Goal: Transaction & Acquisition: Purchase product/service

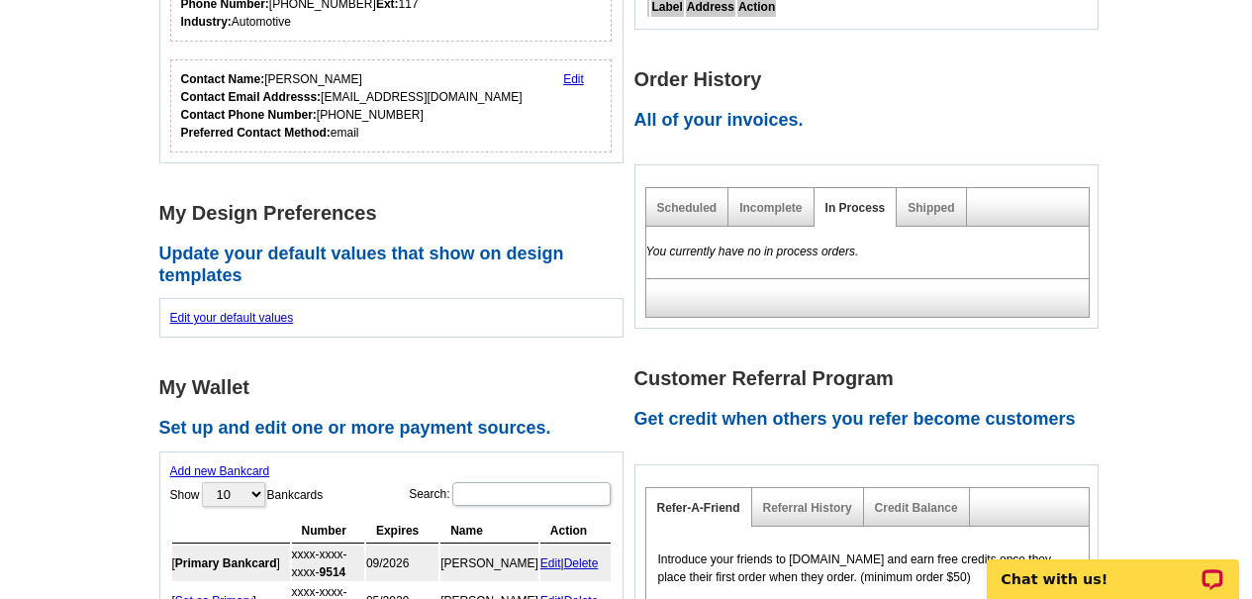
scroll to position [792, 0]
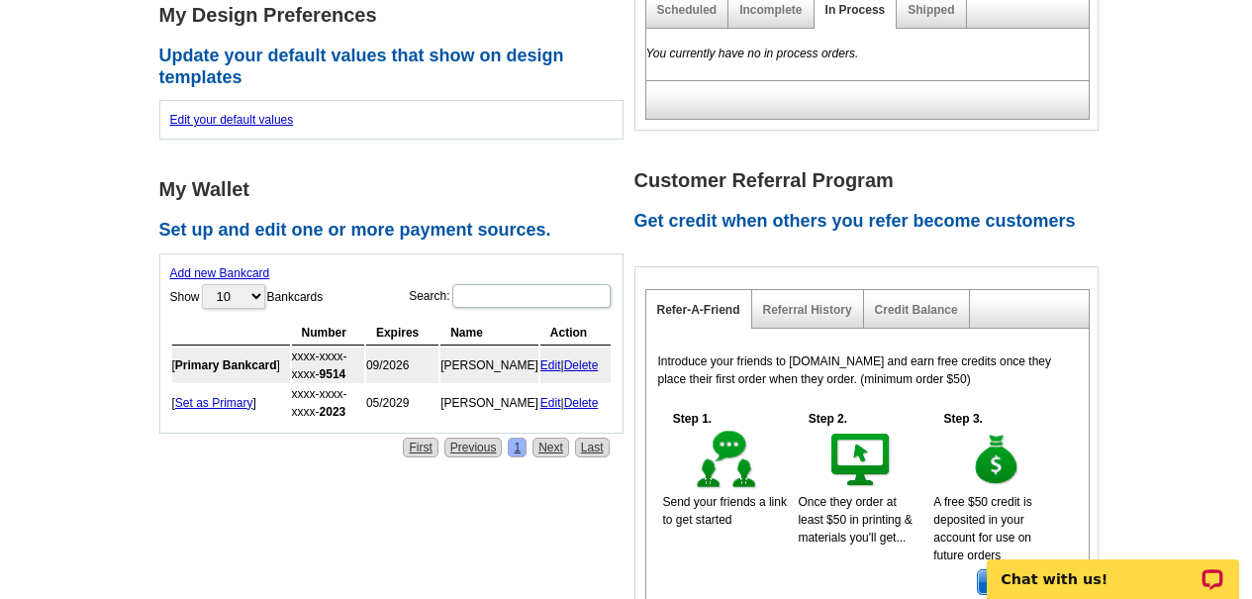
click at [580, 363] on link "Delete" at bounding box center [581, 365] width 35 height 14
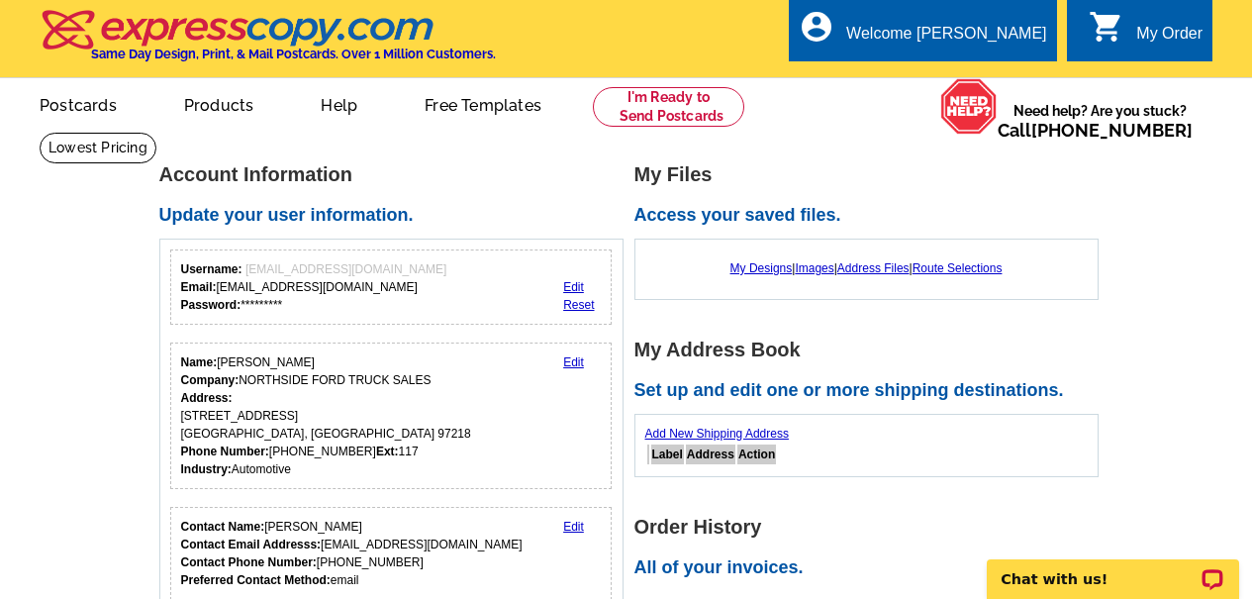
scroll to position [396, 0]
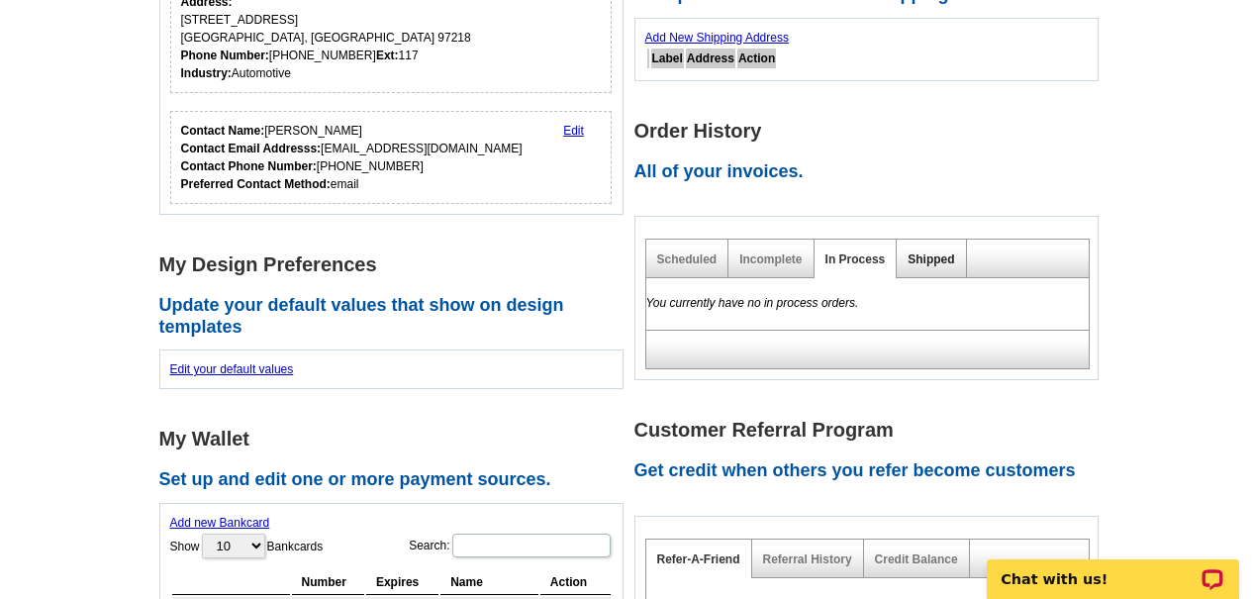
click at [928, 261] on link "Shipped" at bounding box center [930, 259] width 47 height 14
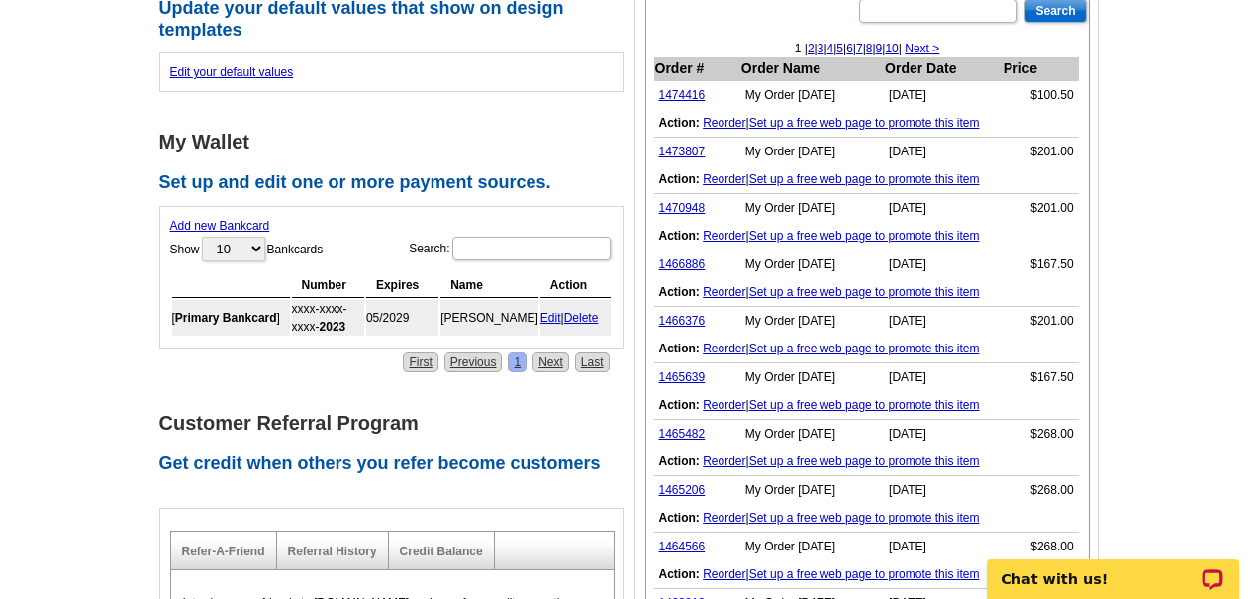
scroll to position [792, 0]
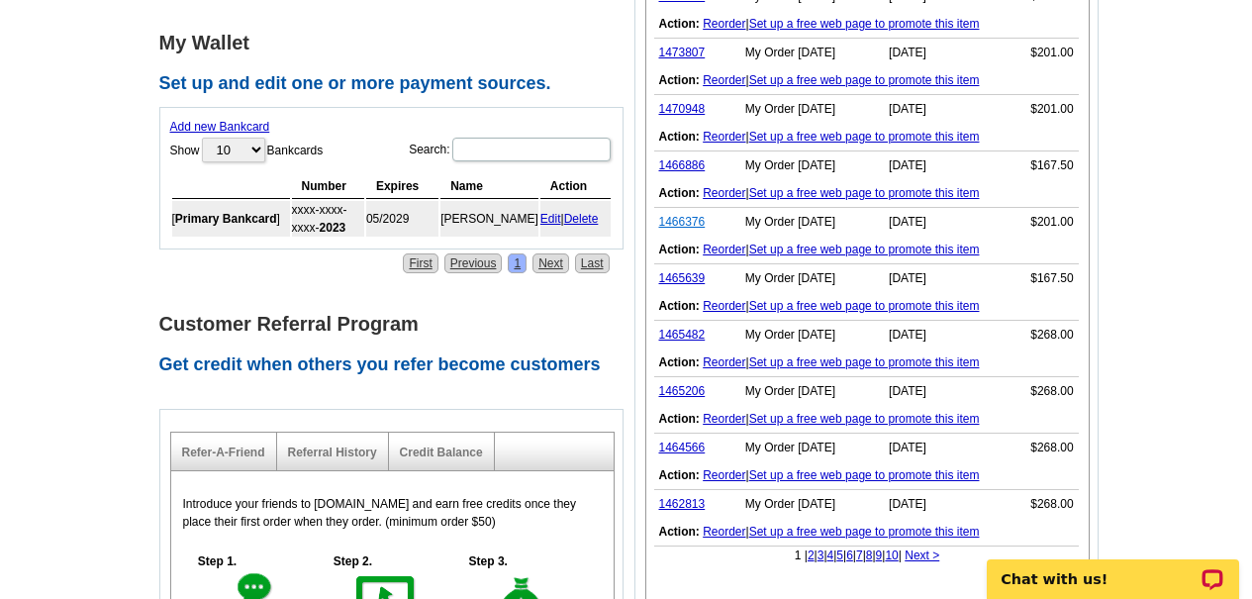
click at [689, 225] on link "1466376" at bounding box center [682, 222] width 47 height 14
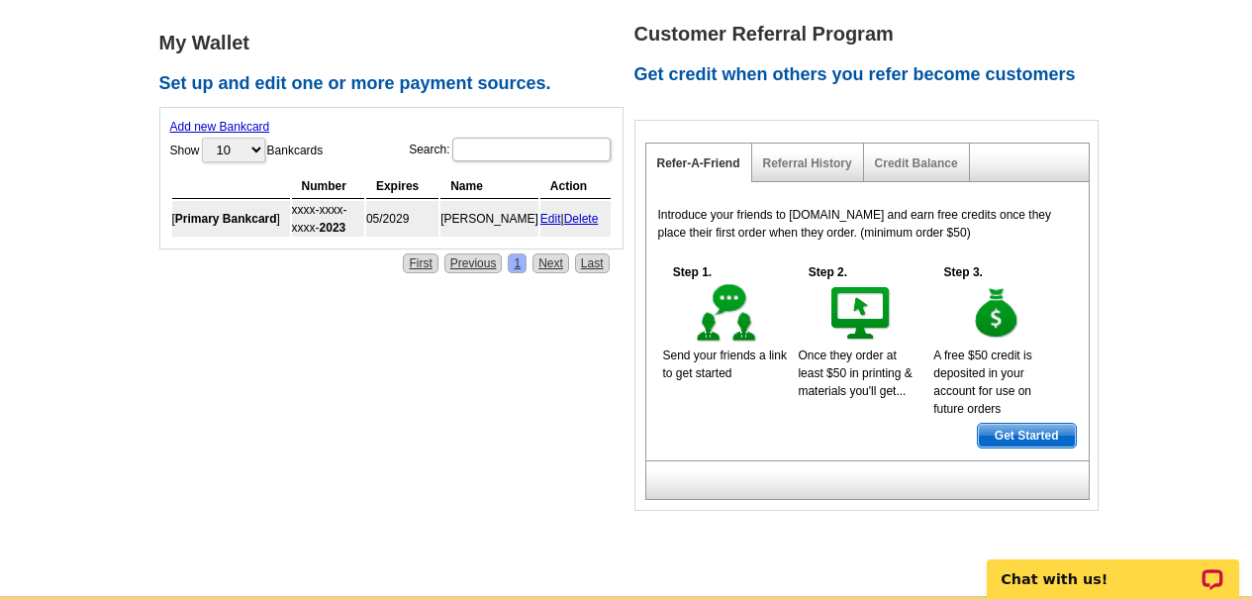
scroll to position [198, 0]
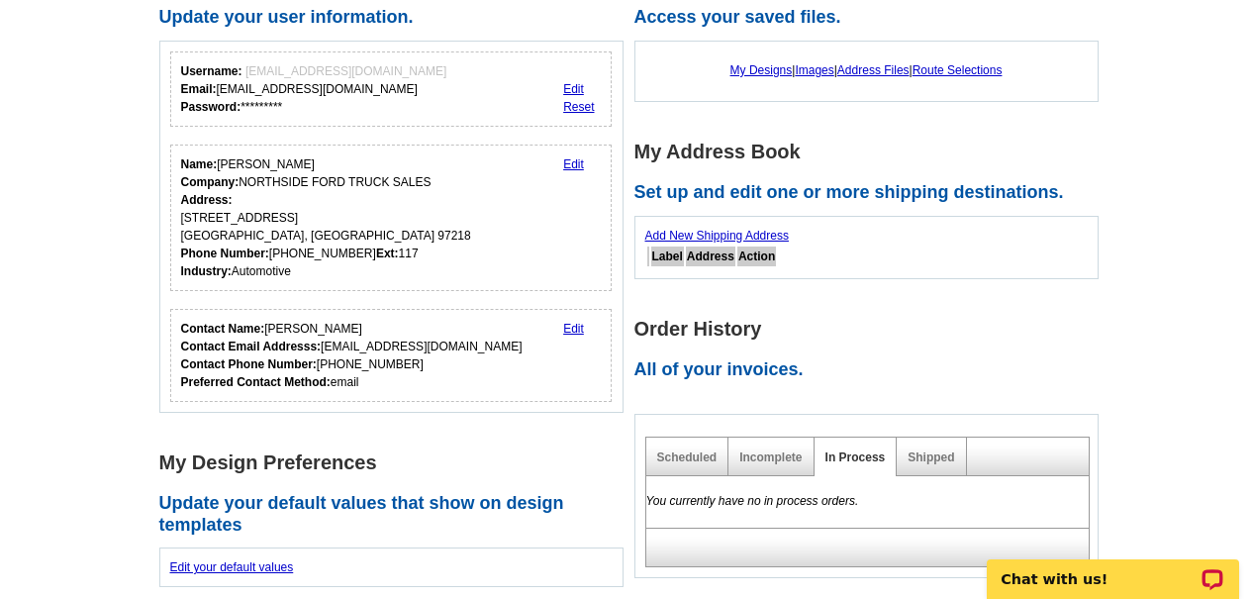
click at [932, 448] on div "Shipped" at bounding box center [931, 456] width 69 height 39
click at [936, 452] on link "Shipped" at bounding box center [930, 457] width 47 height 14
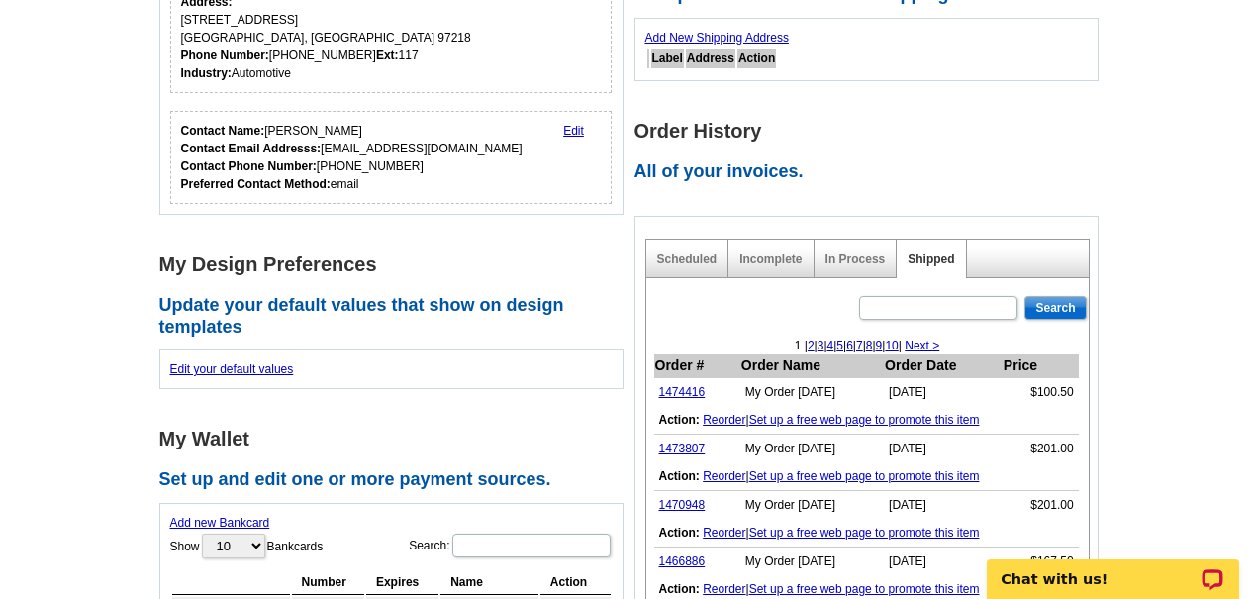
scroll to position [693, 0]
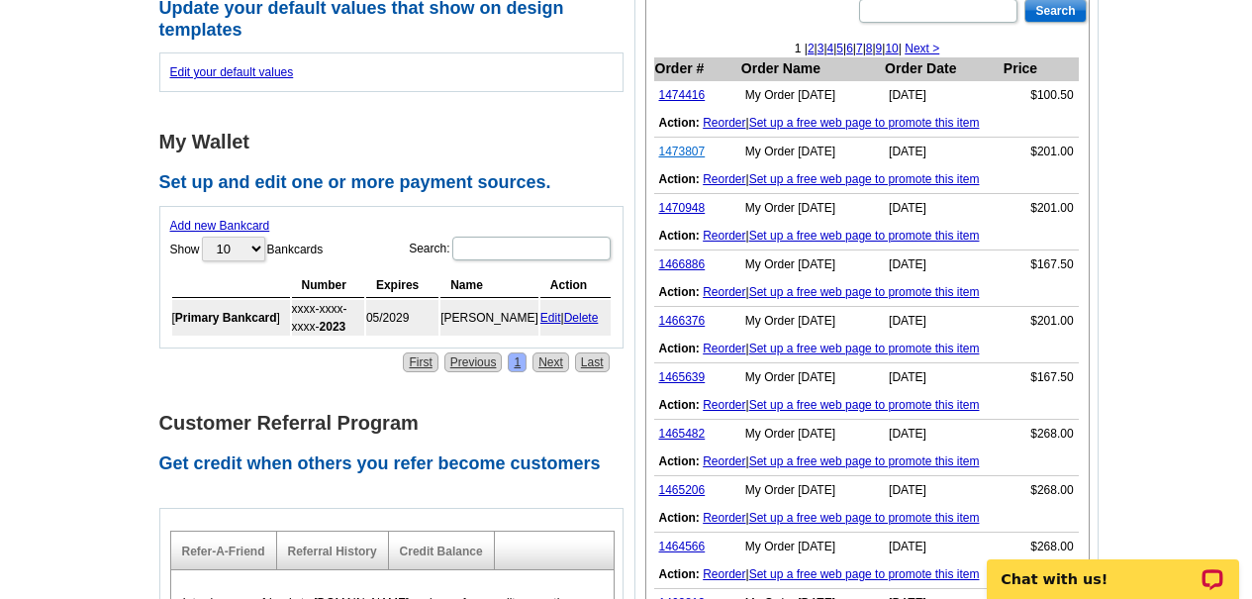
click at [676, 153] on link "1473807" at bounding box center [682, 151] width 47 height 14
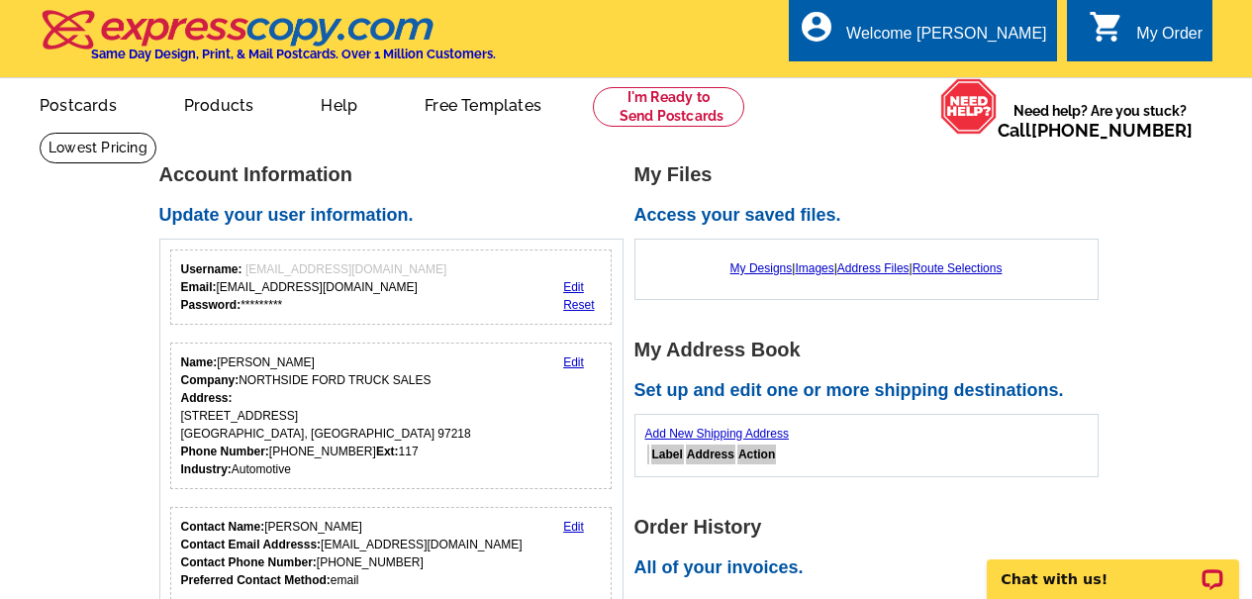
scroll to position [396, 0]
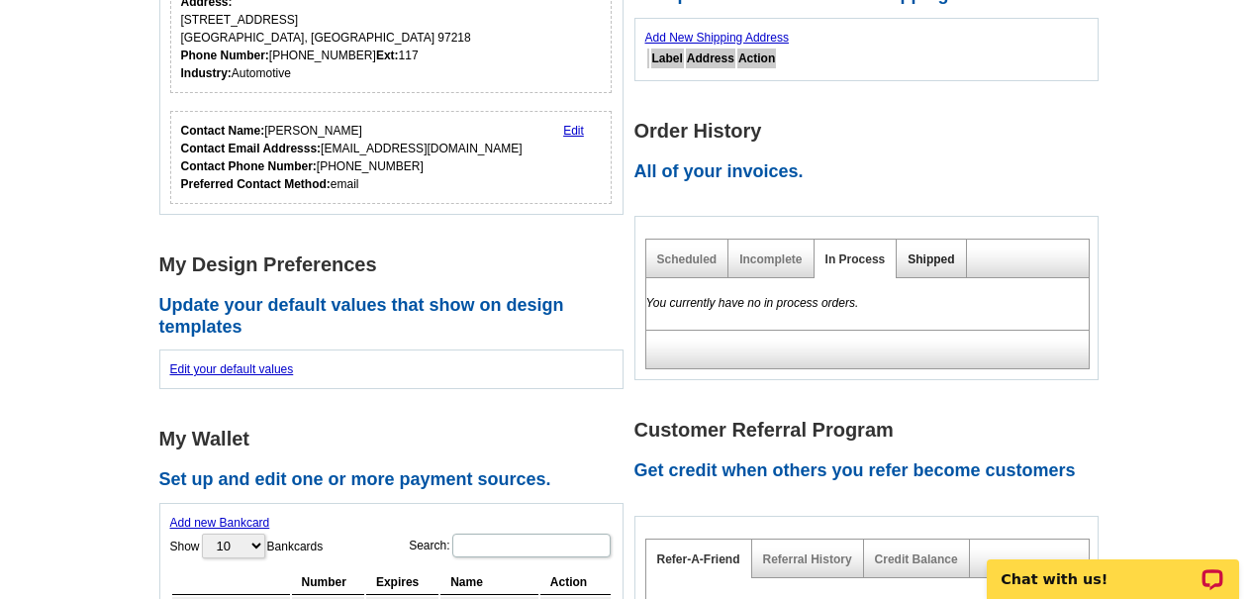
click at [933, 254] on link "Shipped" at bounding box center [930, 259] width 47 height 14
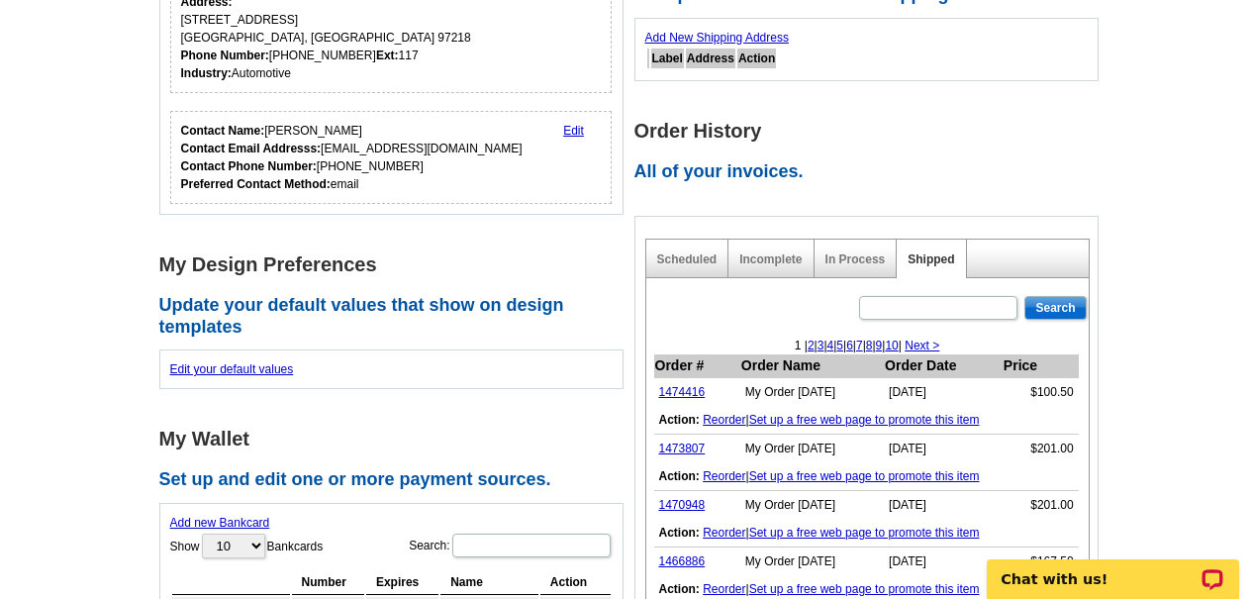
click at [730, 422] on link "Reorder" at bounding box center [724, 420] width 43 height 14
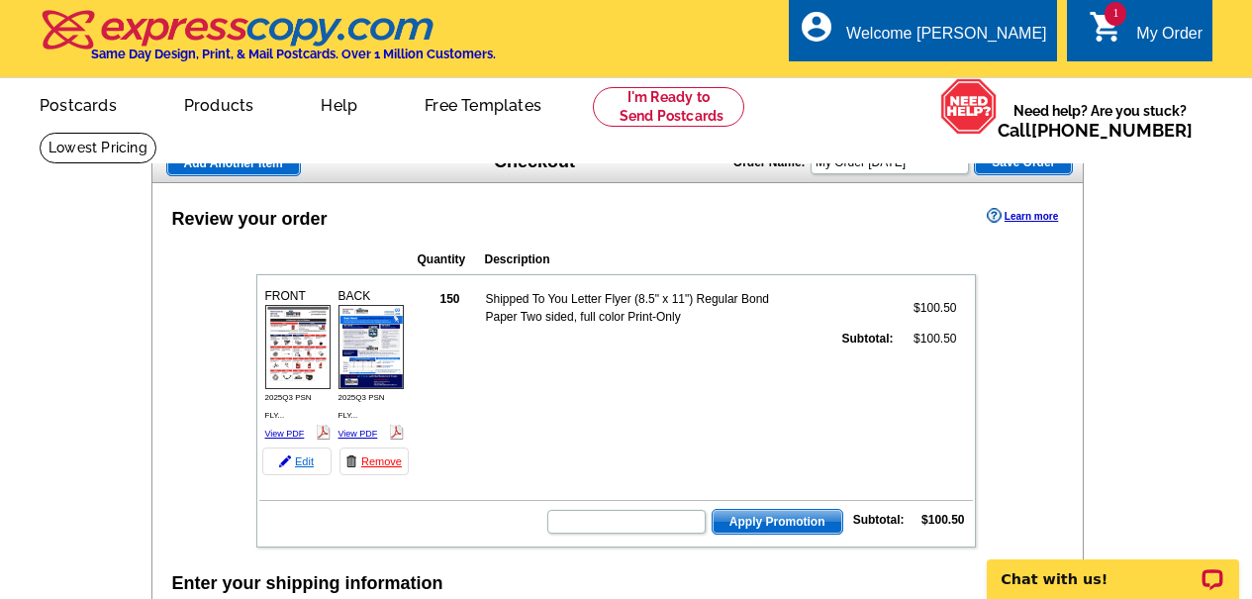
click at [305, 456] on link "Edit" at bounding box center [296, 461] width 69 height 28
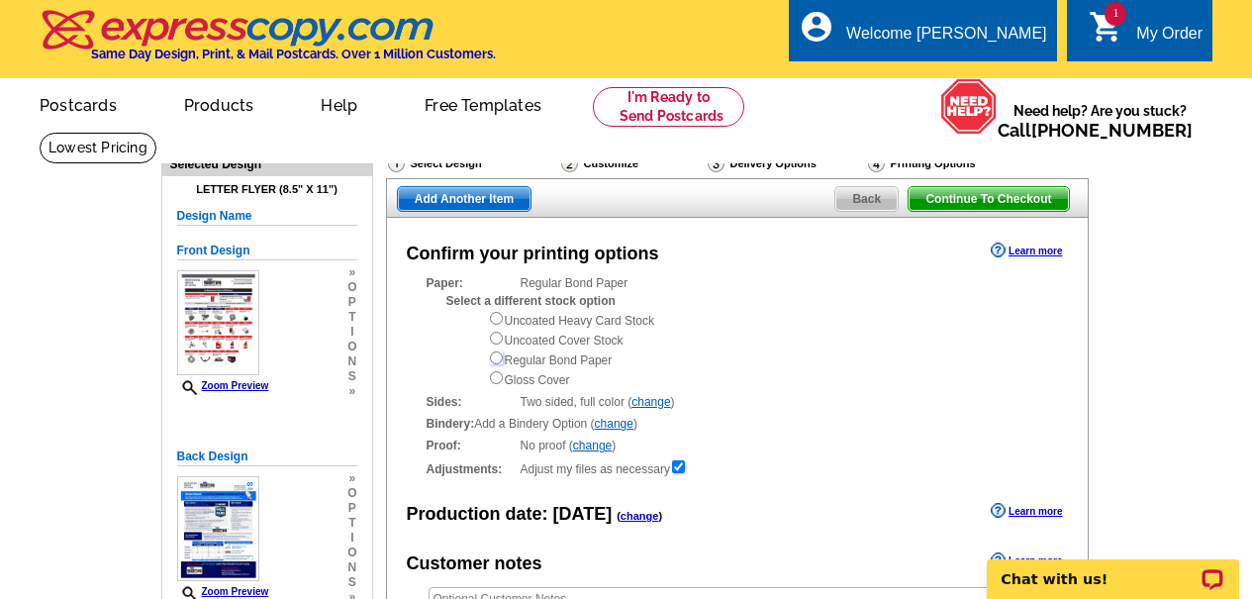
click at [493, 363] on input "radio" at bounding box center [496, 357] width 13 height 13
radio input "true"
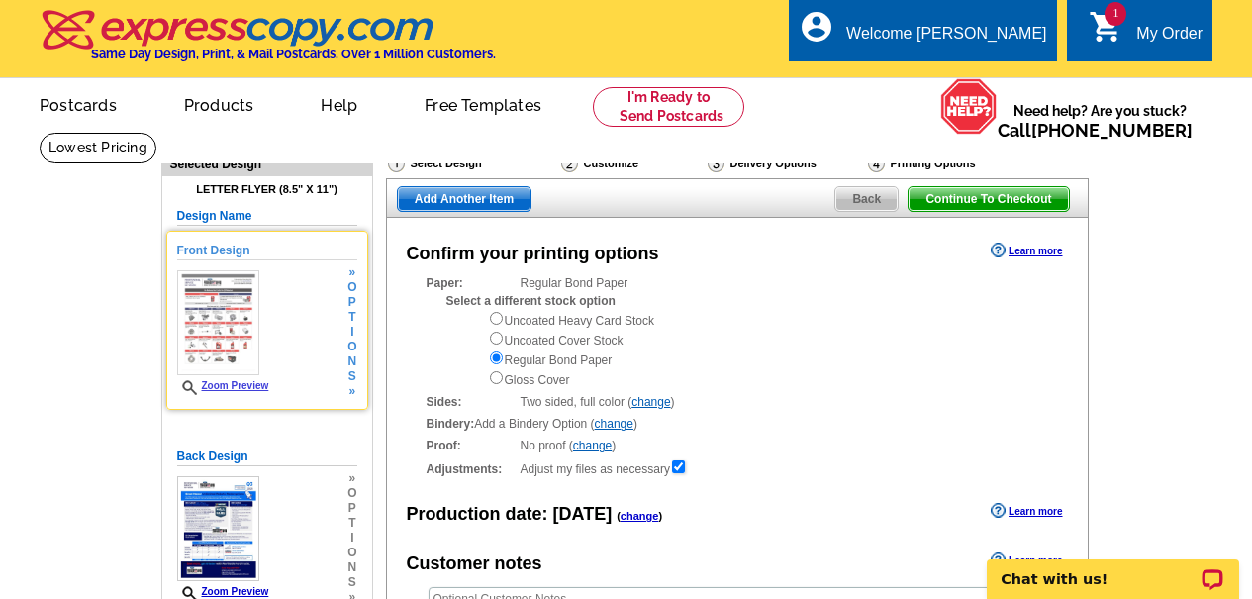
click at [339, 368] on div "Front Design Zoom Preview » o p t i o n s »" at bounding box center [267, 319] width 180 height 157
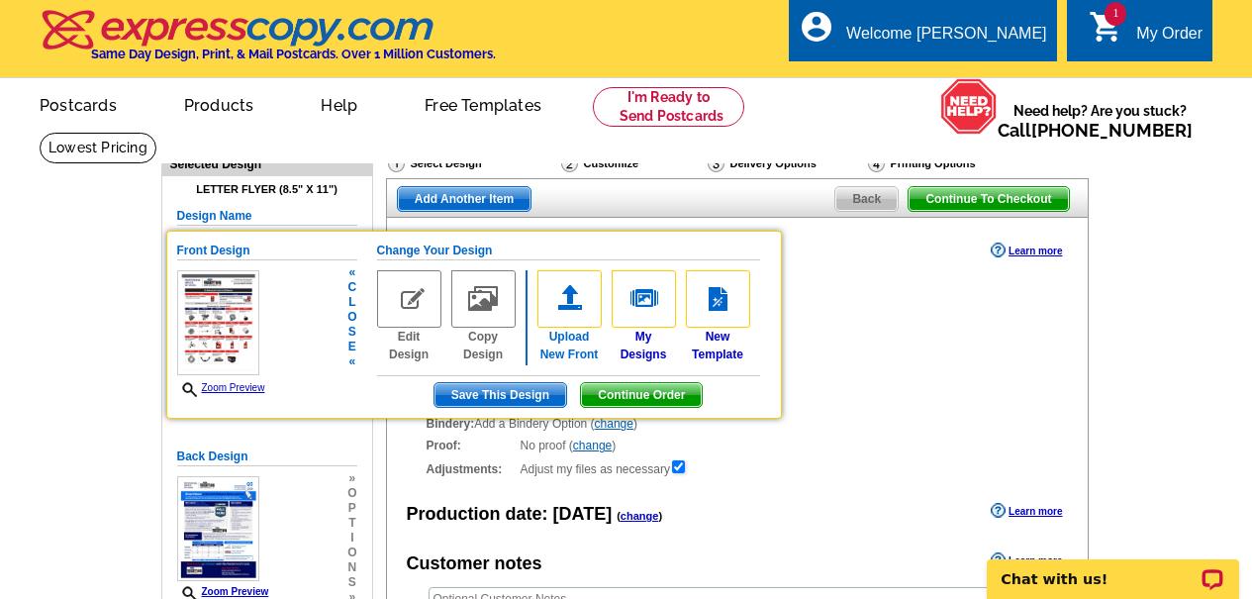
click at [584, 299] on img at bounding box center [569, 298] width 64 height 57
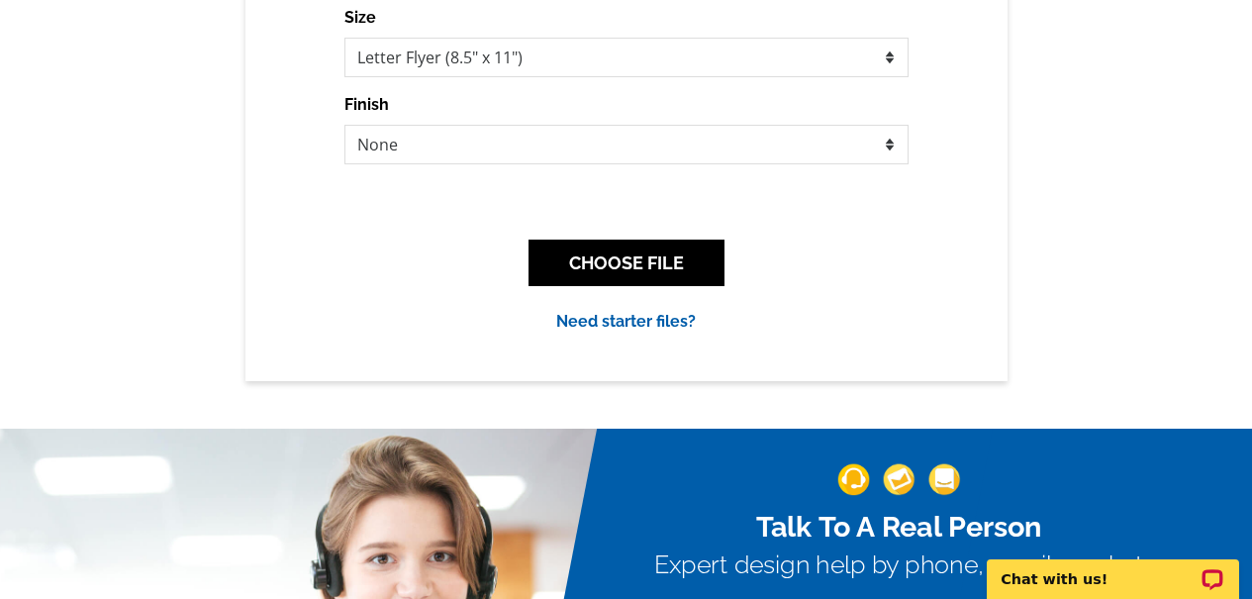
scroll to position [495, 0]
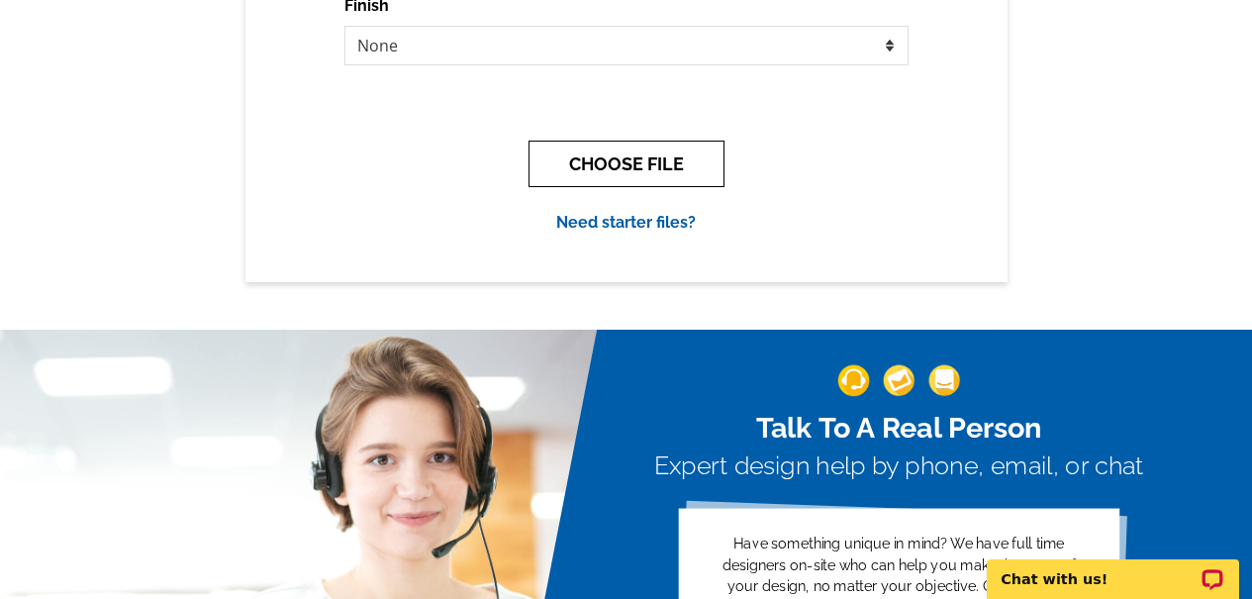
click at [657, 153] on button "CHOOSE FILE" at bounding box center [626, 164] width 196 height 47
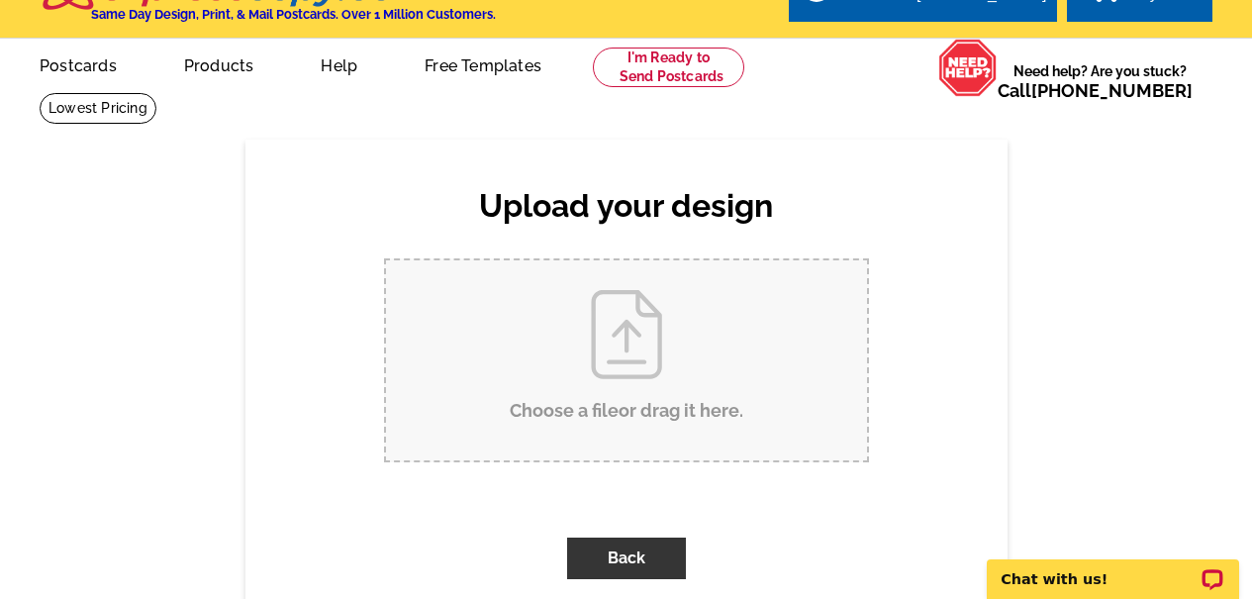
scroll to position [0, 0]
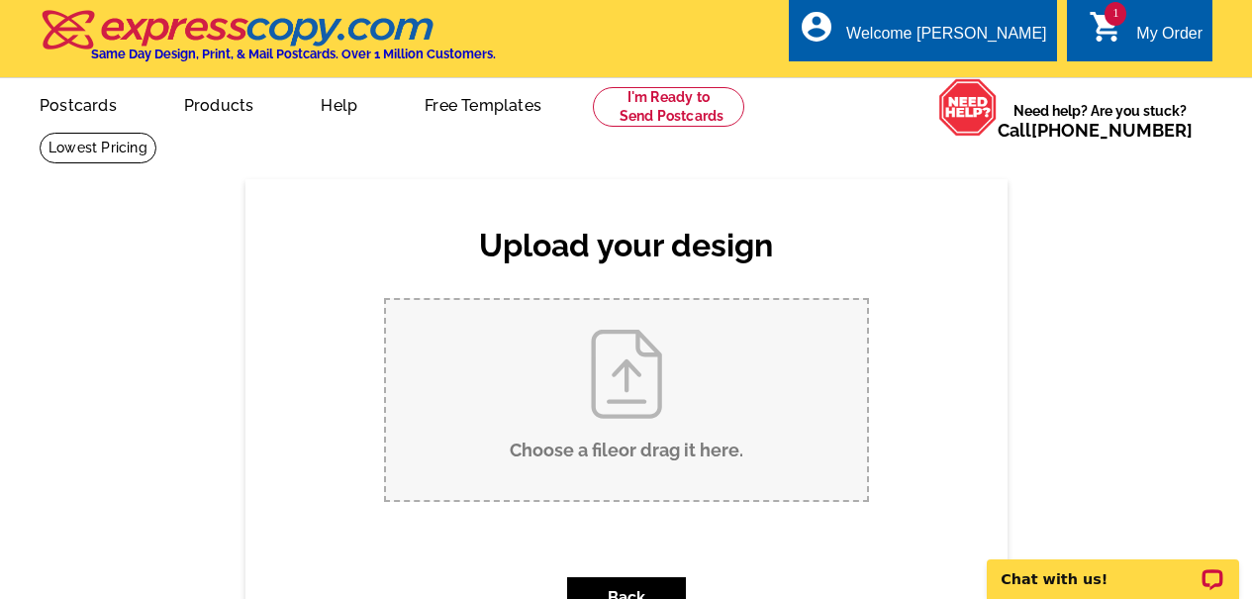
click at [614, 355] on input "Choose a file or drag it here ." at bounding box center [626, 400] width 481 height 200
type input "C:\fakepath\PSN FLYER.pdf"
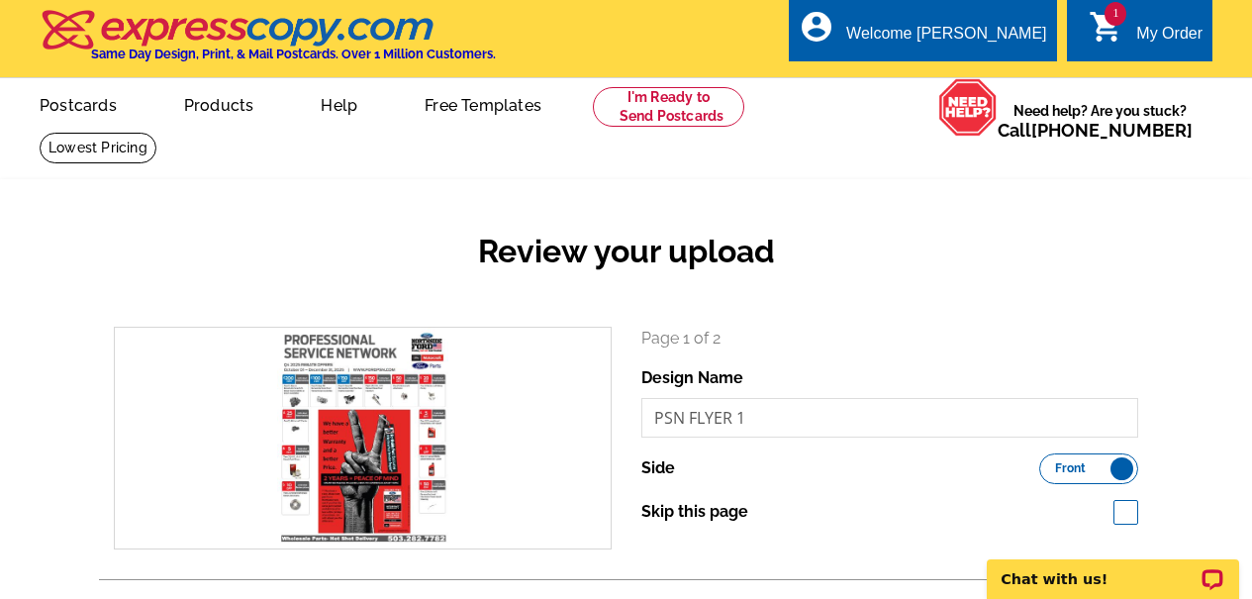
scroll to position [396, 0]
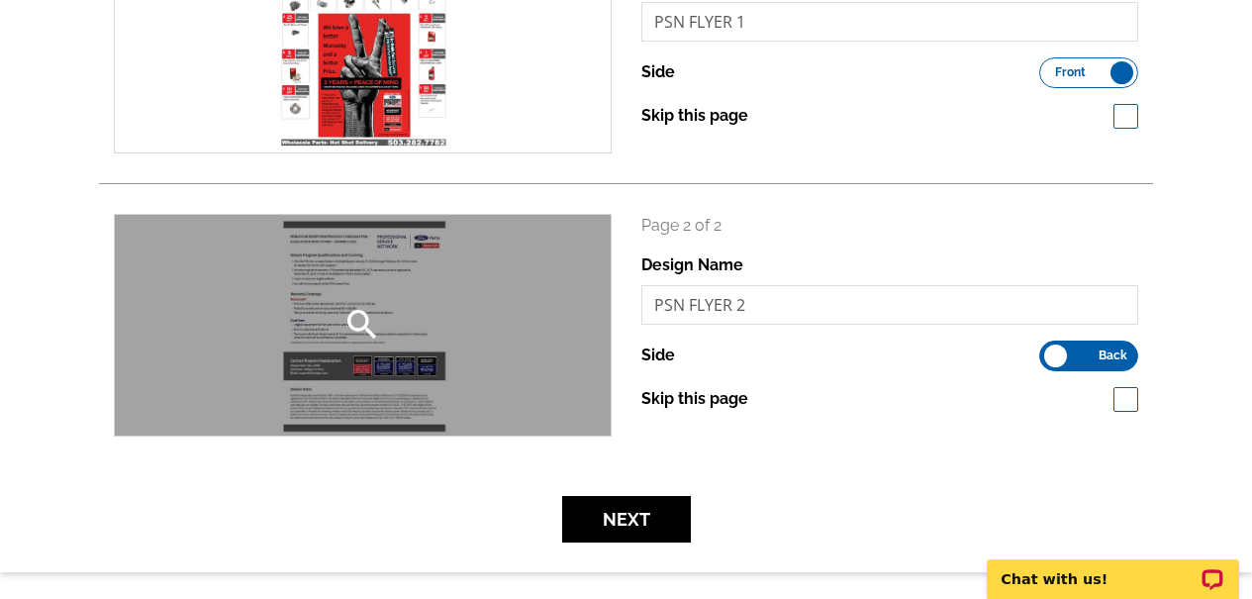
click at [350, 325] on icon "search" at bounding box center [362, 325] width 40 height 40
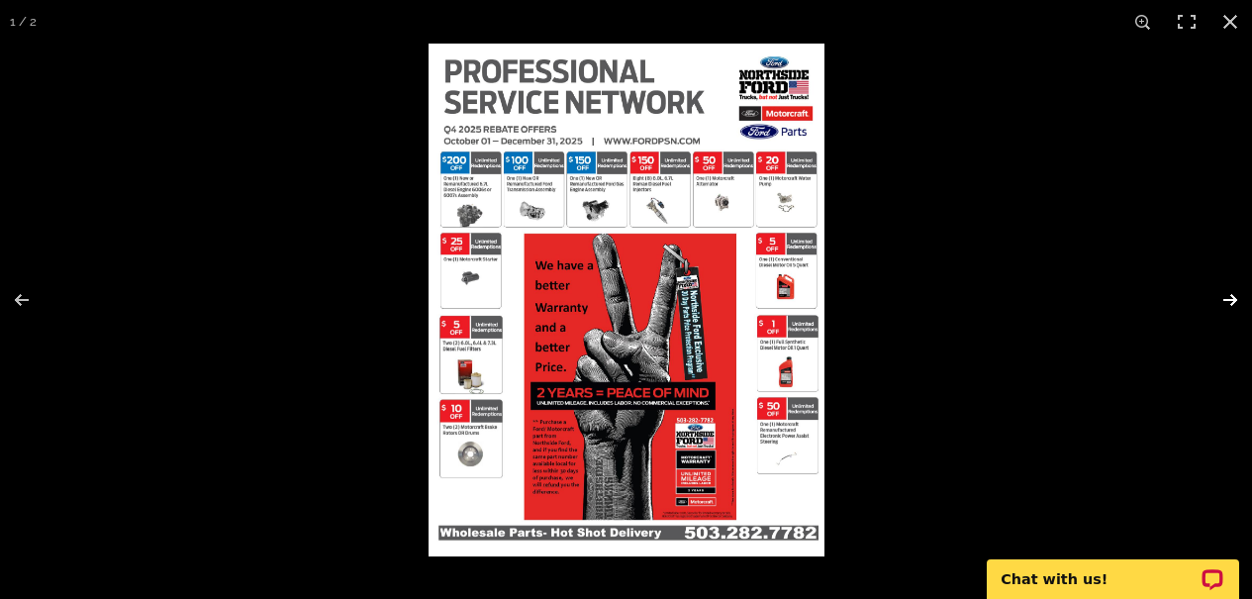
click at [1223, 293] on button at bounding box center [1216, 299] width 69 height 99
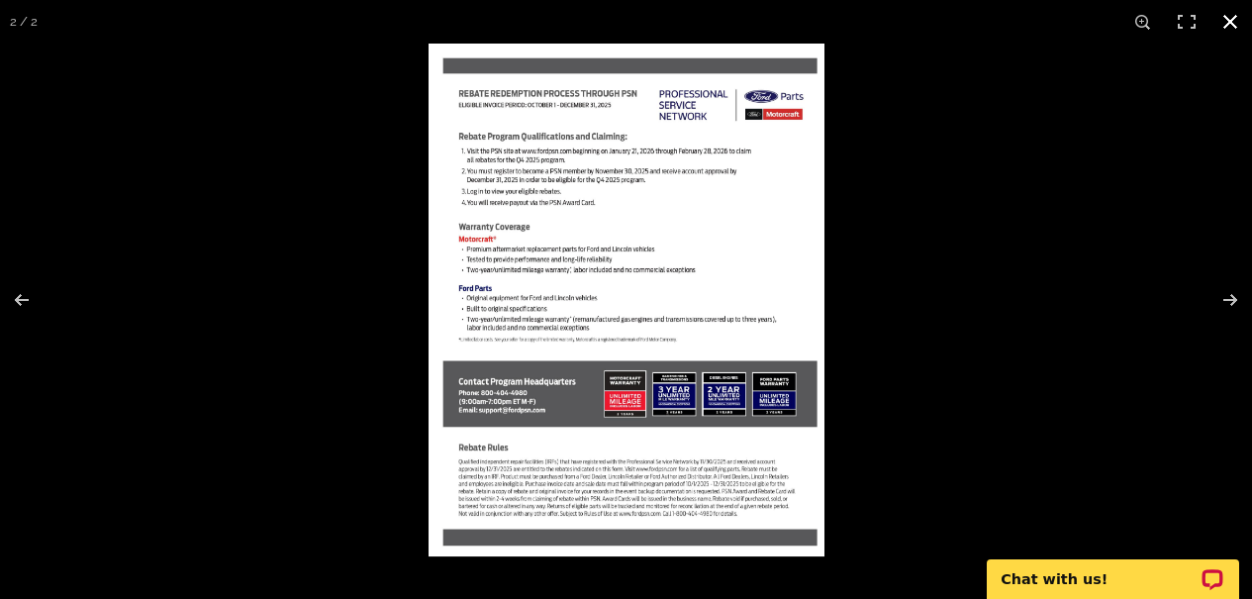
click at [1235, 16] on button at bounding box center [1230, 22] width 44 height 44
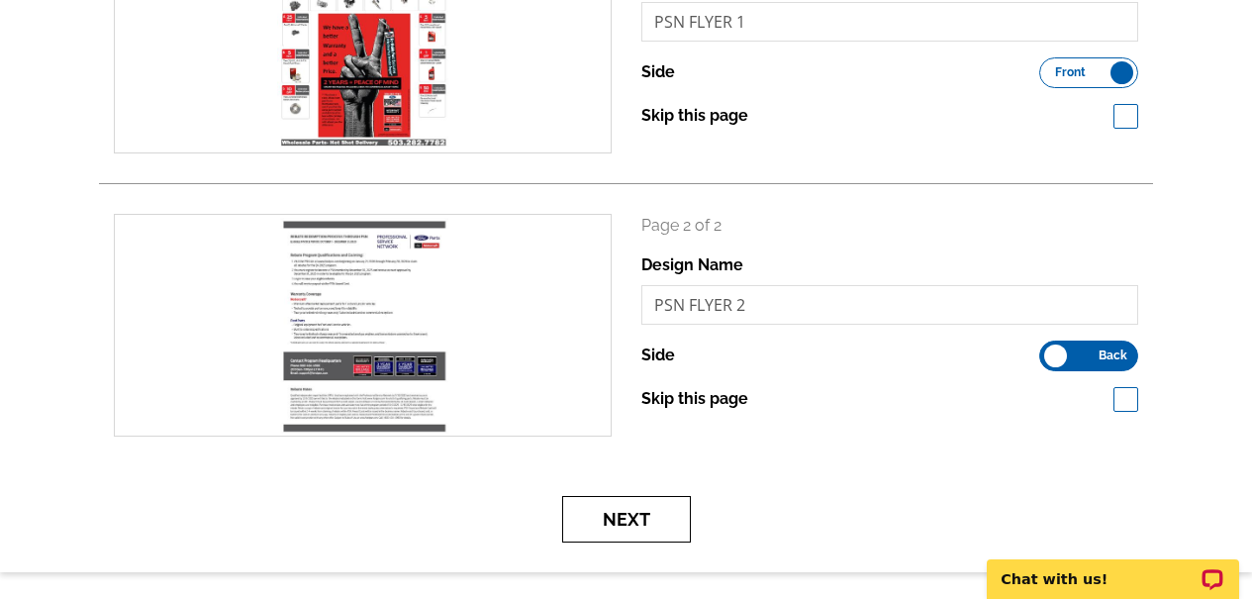
click at [641, 509] on button "Next" at bounding box center [626, 519] width 129 height 47
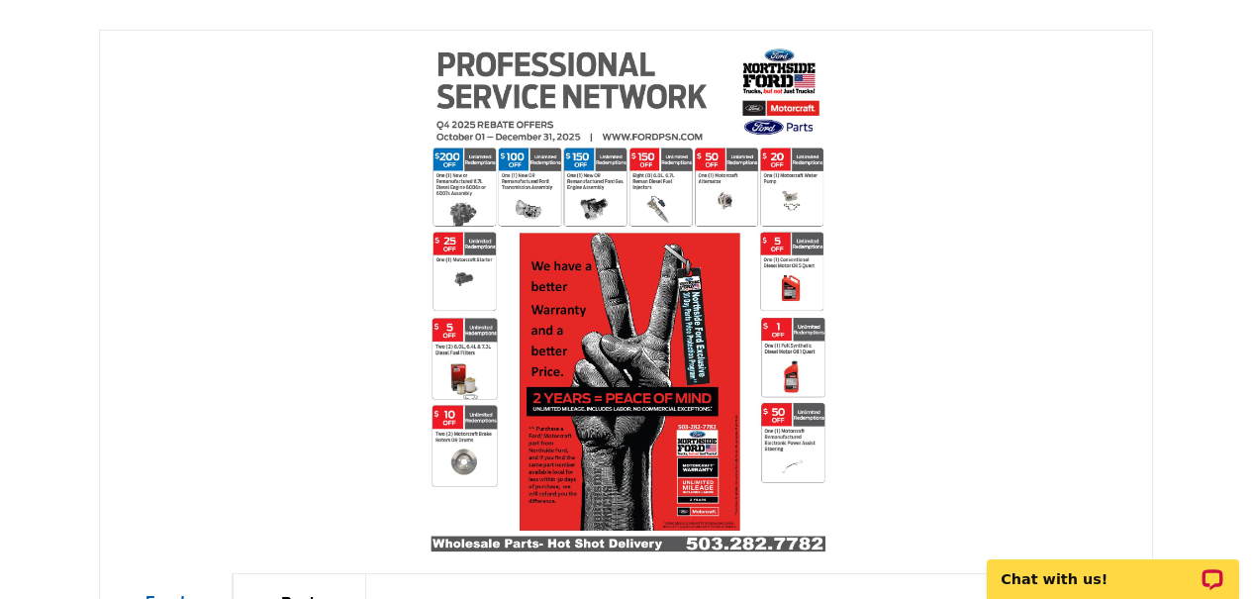
scroll to position [594, 0]
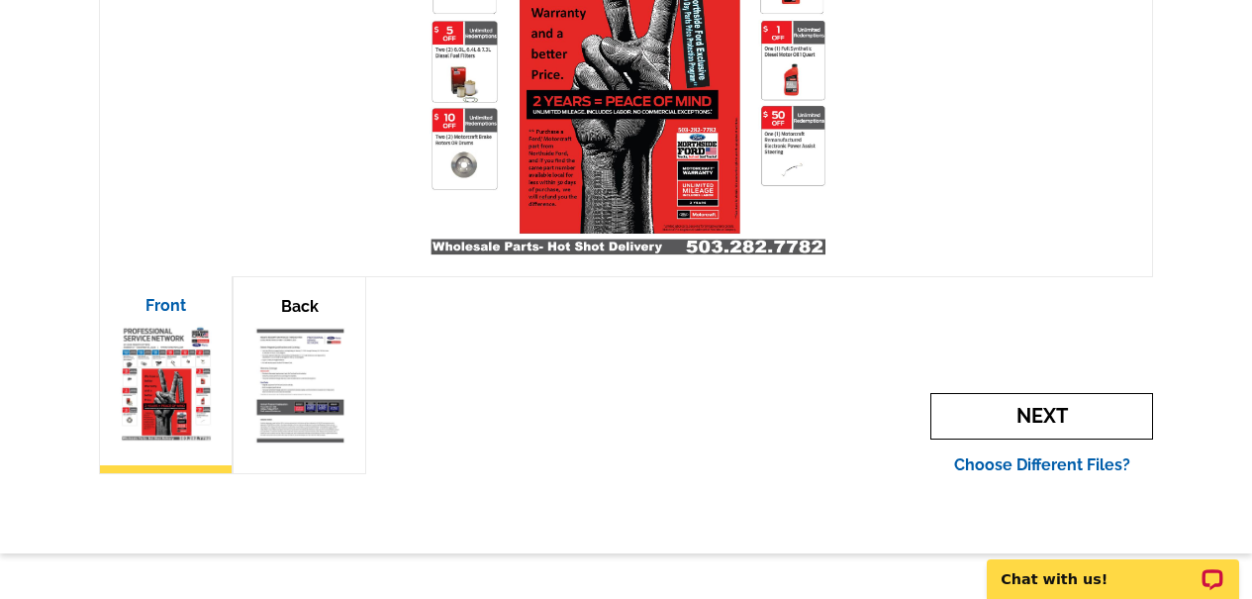
click at [1057, 422] on span "Next" at bounding box center [1041, 416] width 223 height 47
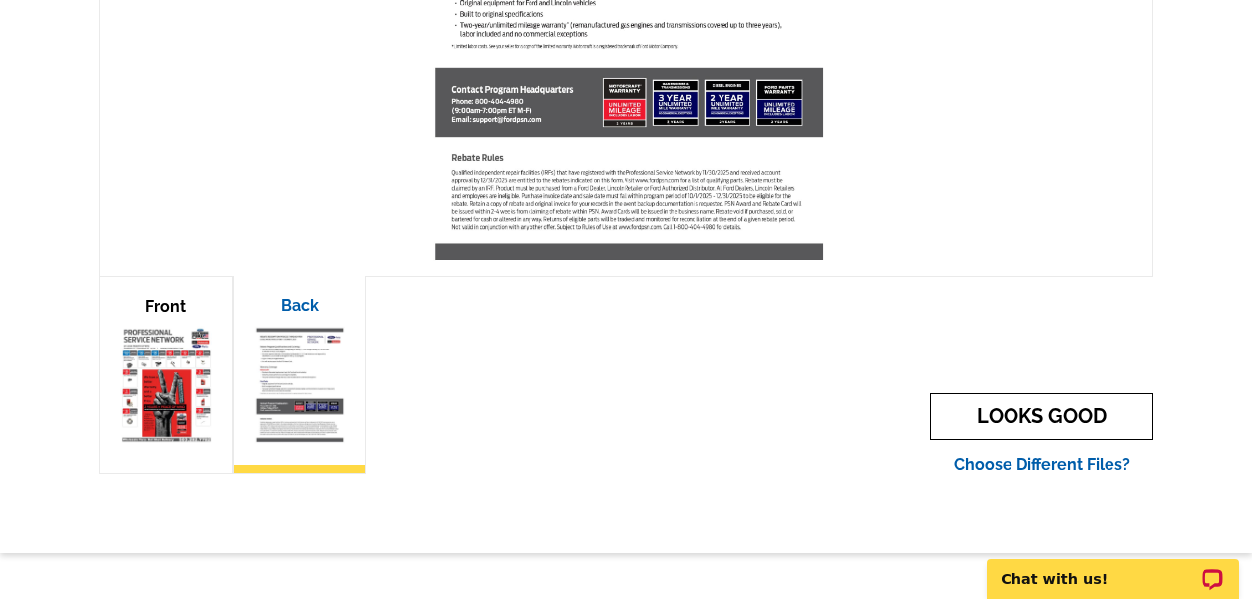
click at [1043, 408] on link "LOOKS GOOD" at bounding box center [1041, 416] width 223 height 47
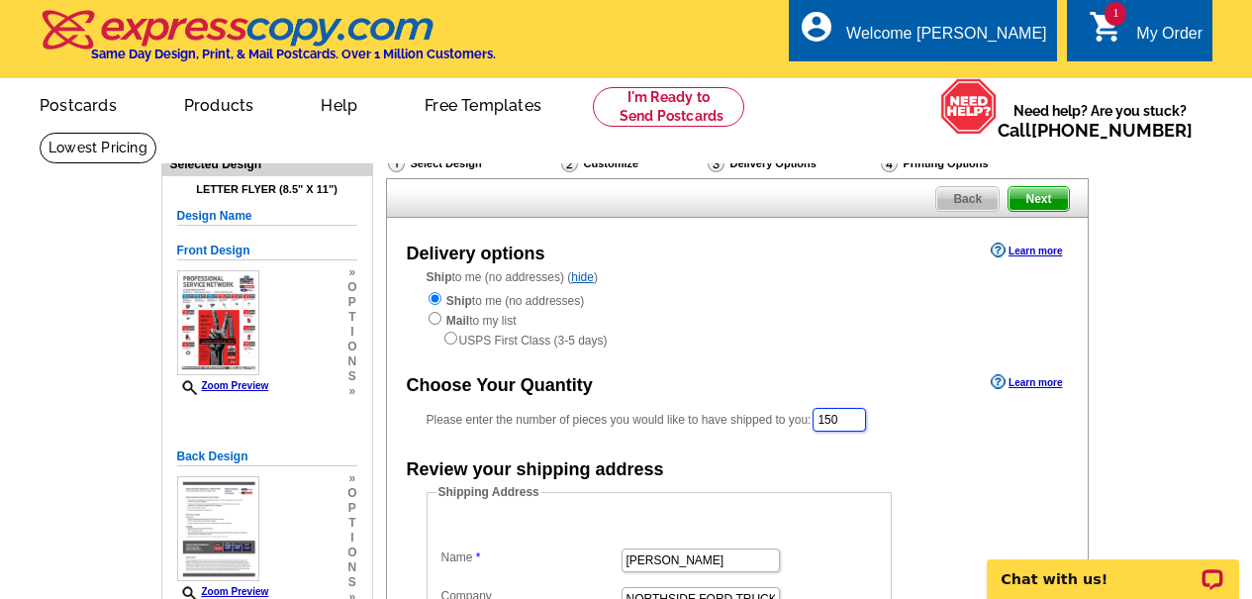
drag, startPoint x: 857, startPoint y: 418, endPoint x: 741, endPoint y: 407, distance: 116.3
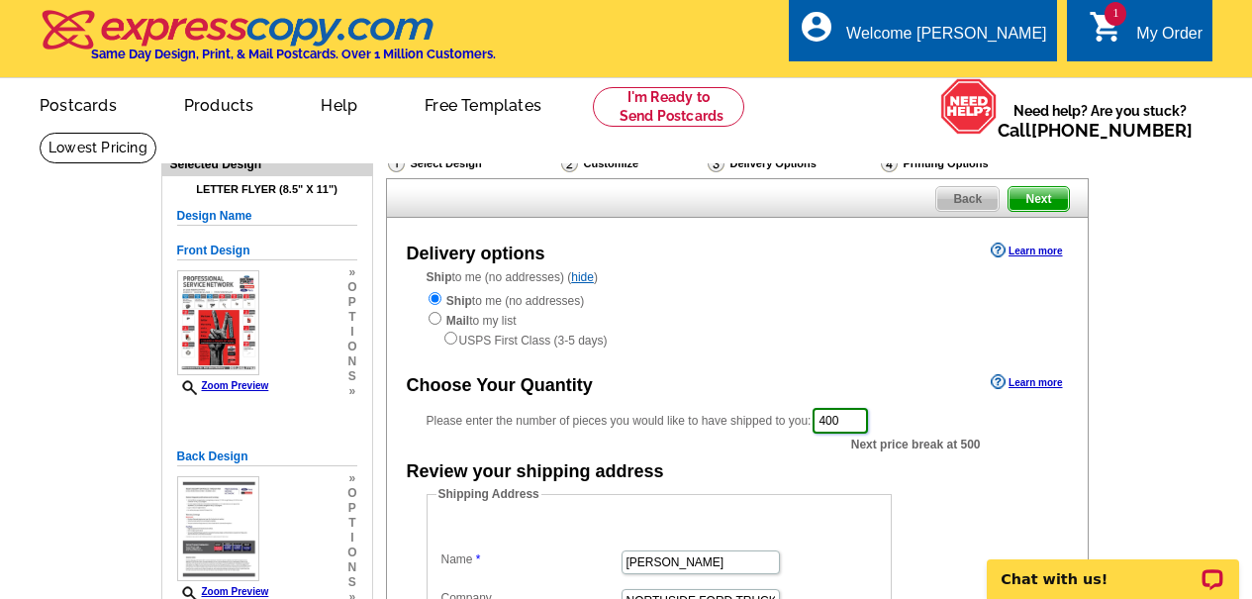
scroll to position [297, 0]
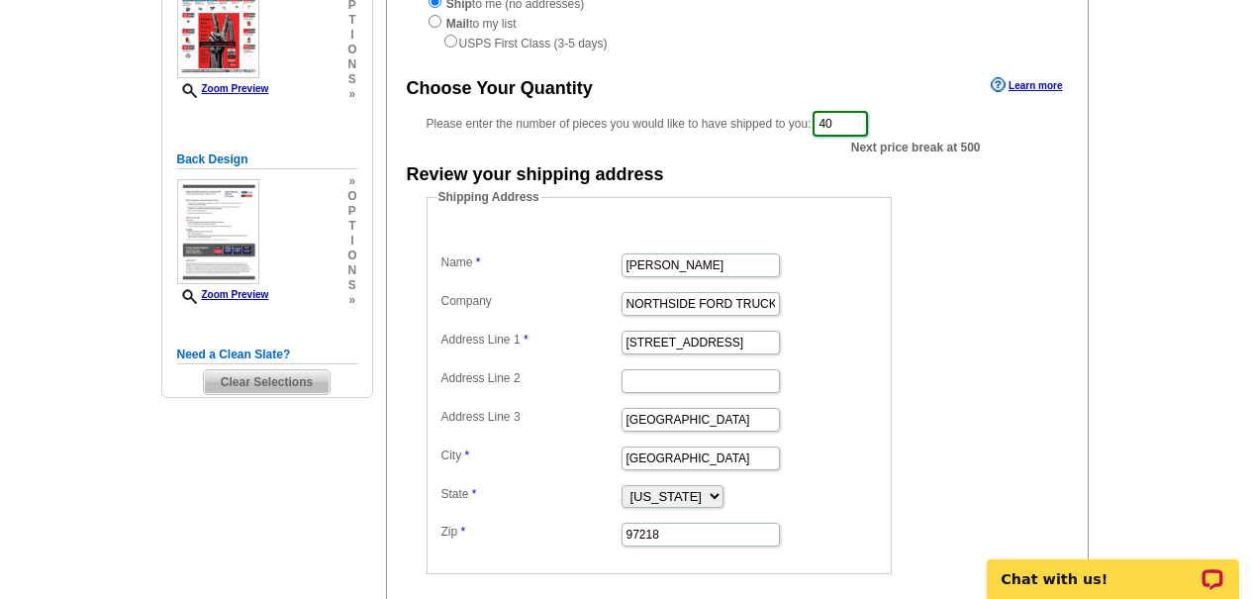
type input "4"
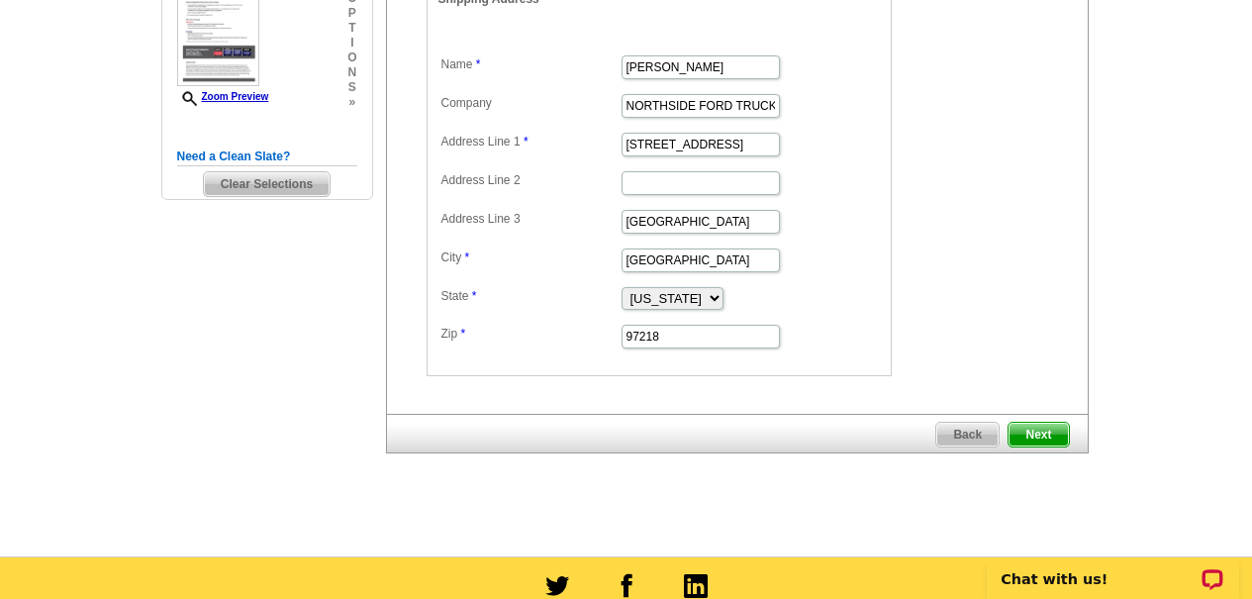
type input "300"
click at [1035, 439] on span "Next" at bounding box center [1037, 435] width 59 height 24
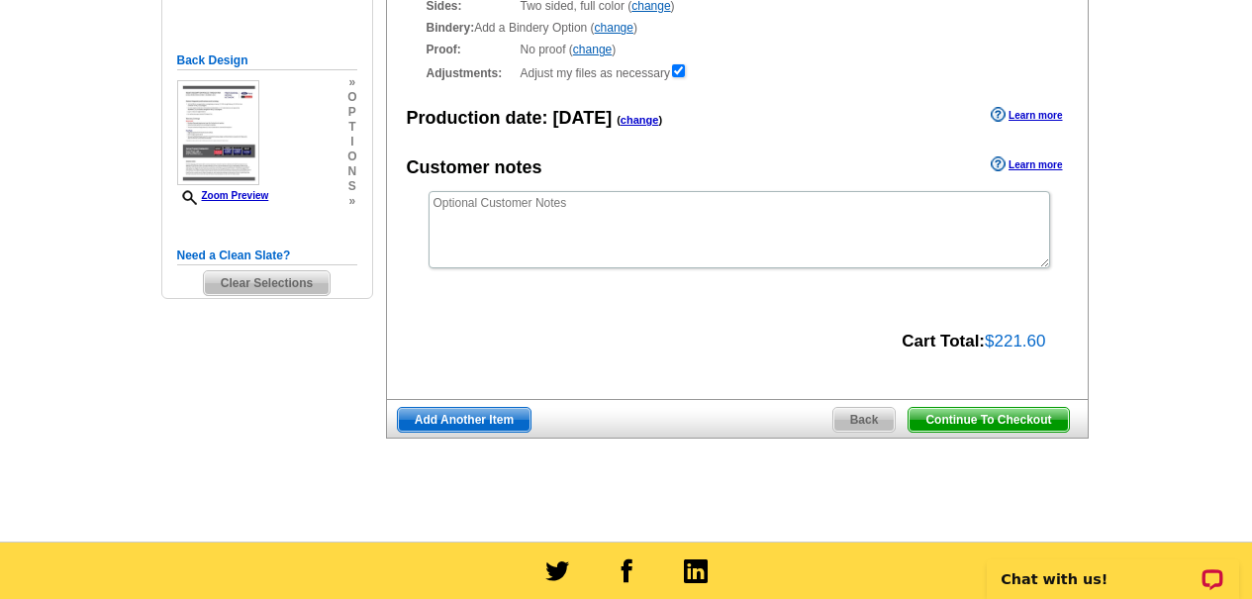
scroll to position [297, 0]
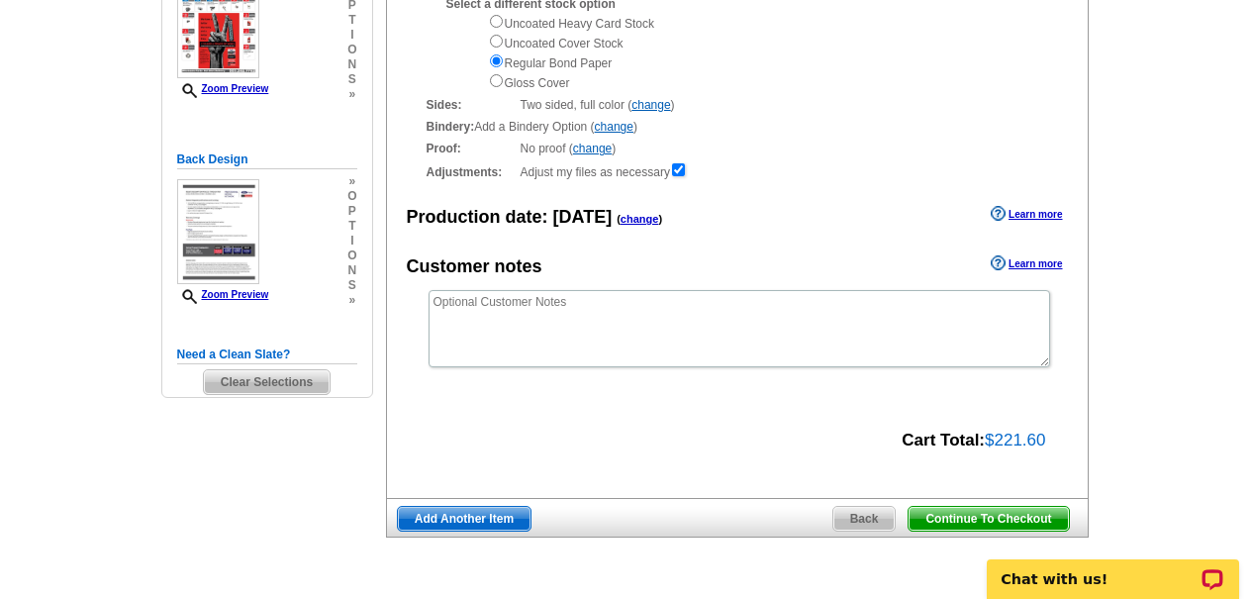
click at [986, 525] on span "Continue To Checkout" at bounding box center [987, 519] width 159 height 24
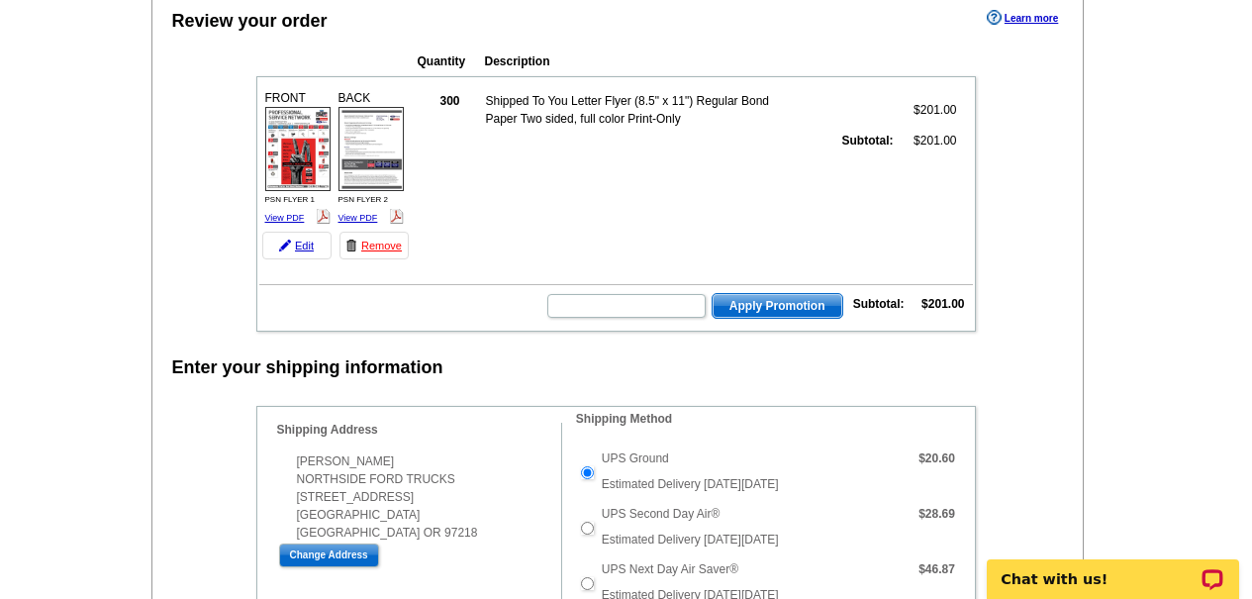
scroll to position [693, 0]
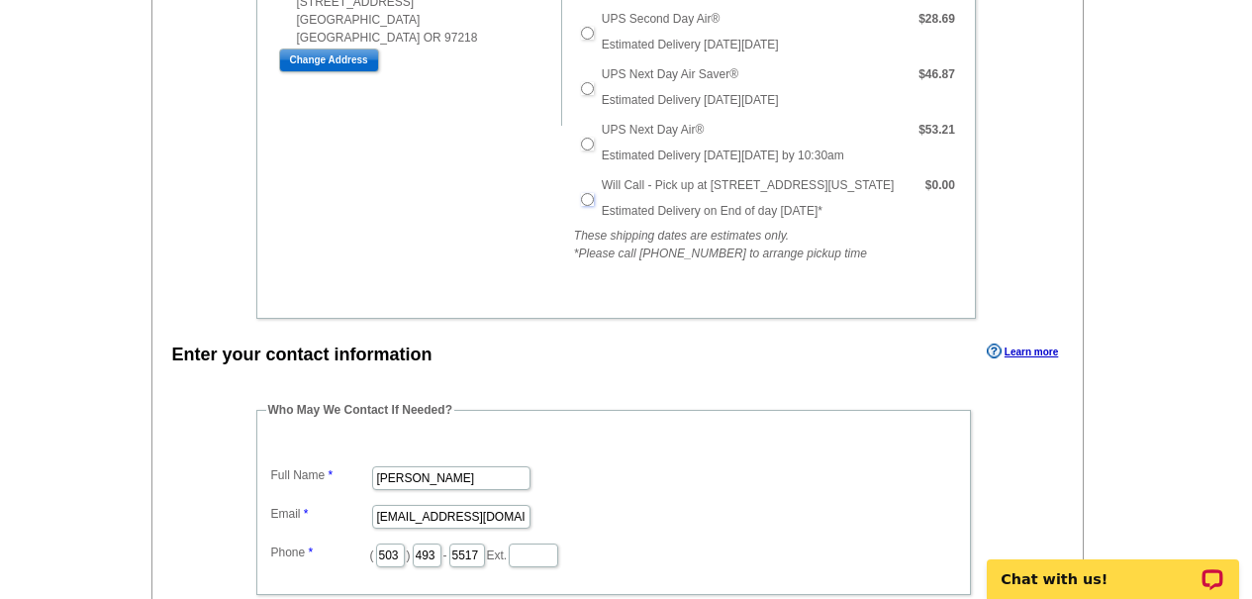
click at [590, 203] on input "Will Call - Pick up at [STREET_ADDRESS][US_STATE]" at bounding box center [587, 199] width 13 height 13
radio input "true"
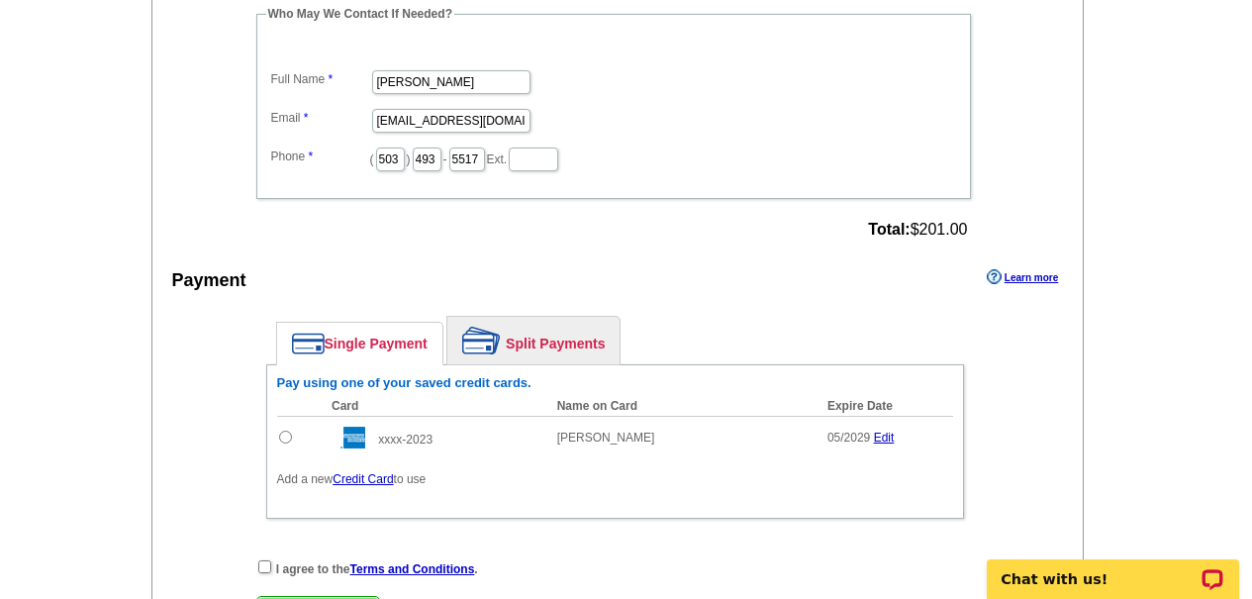
click at [284, 438] on input "radio" at bounding box center [285, 436] width 13 height 13
radio input "true"
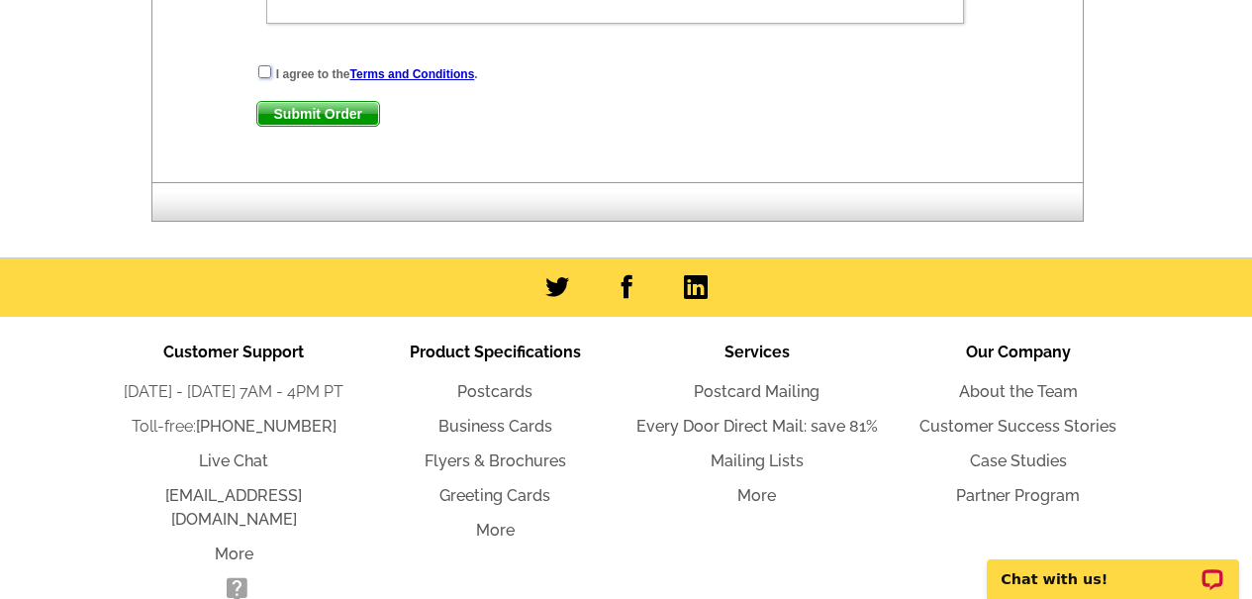
click at [267, 71] on input "checkbox" at bounding box center [264, 71] width 13 height 13
checkbox input "true"
click at [292, 108] on span "Submit Order" at bounding box center [318, 114] width 122 height 24
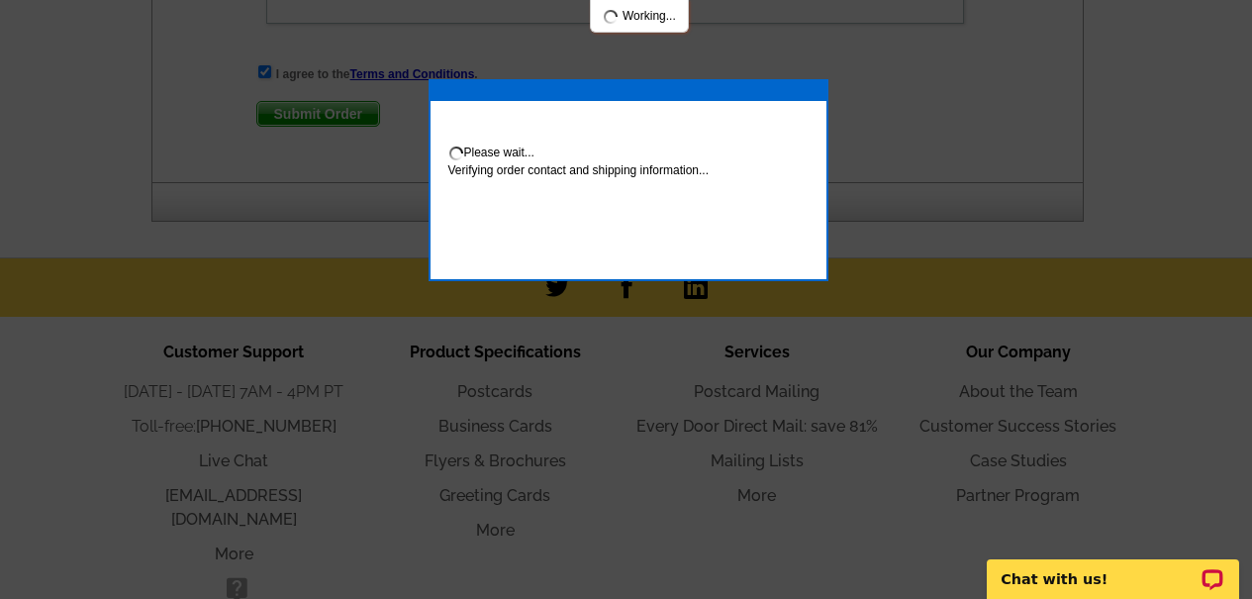
scroll to position [1683, 0]
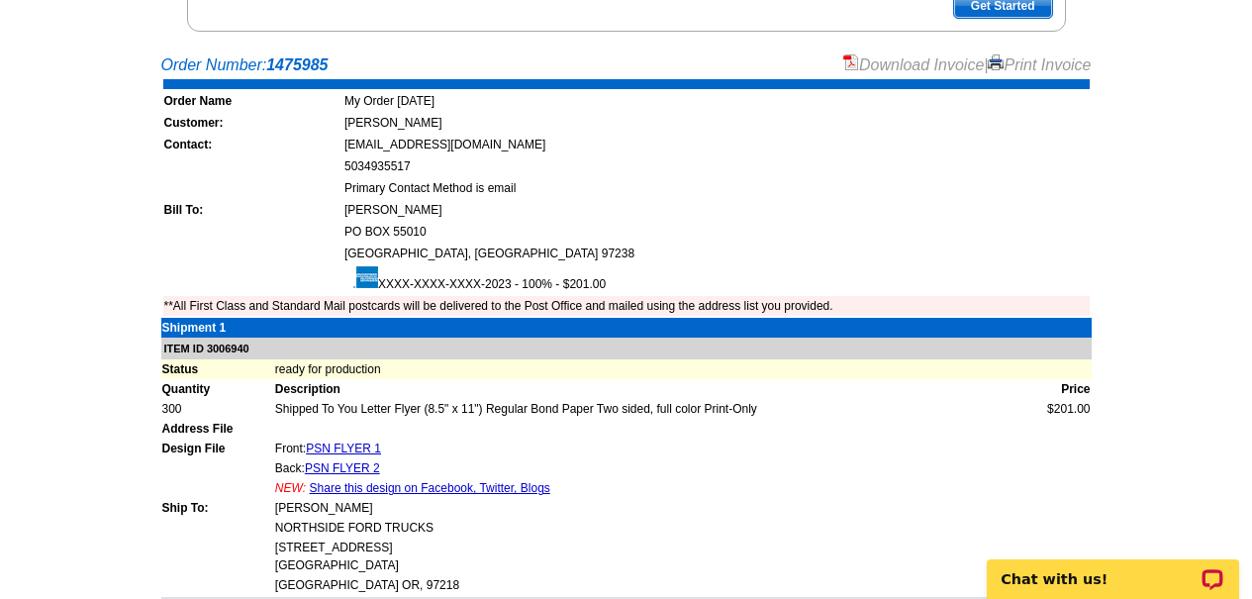
scroll to position [297, 0]
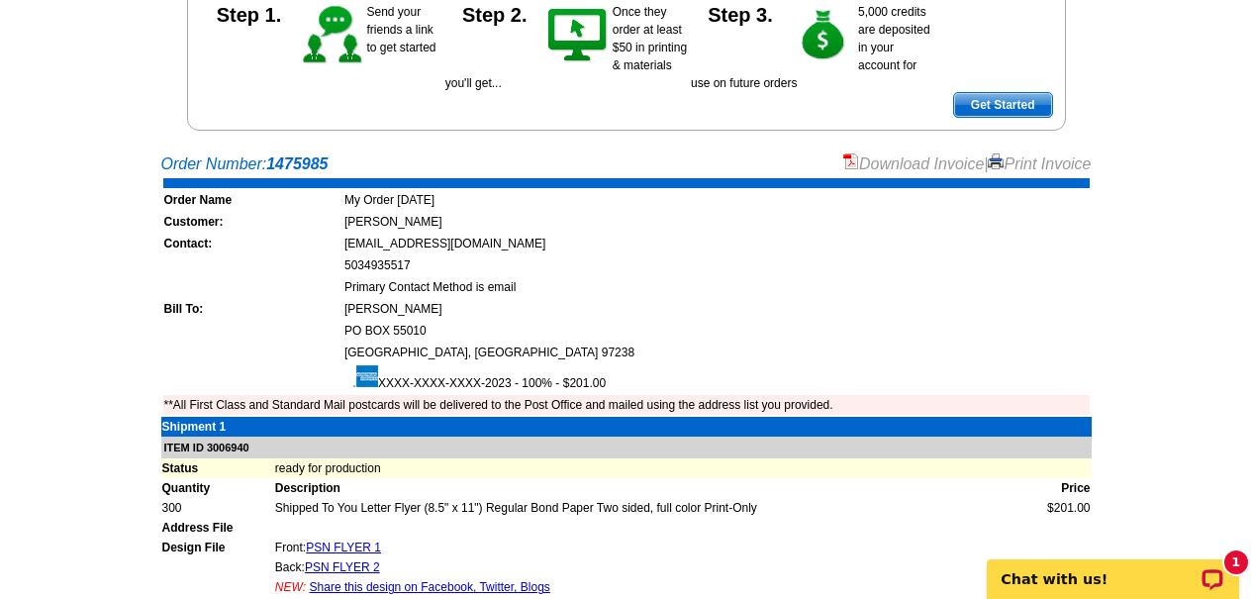
click at [1046, 160] on link "Print Invoice" at bounding box center [1039, 163] width 103 height 17
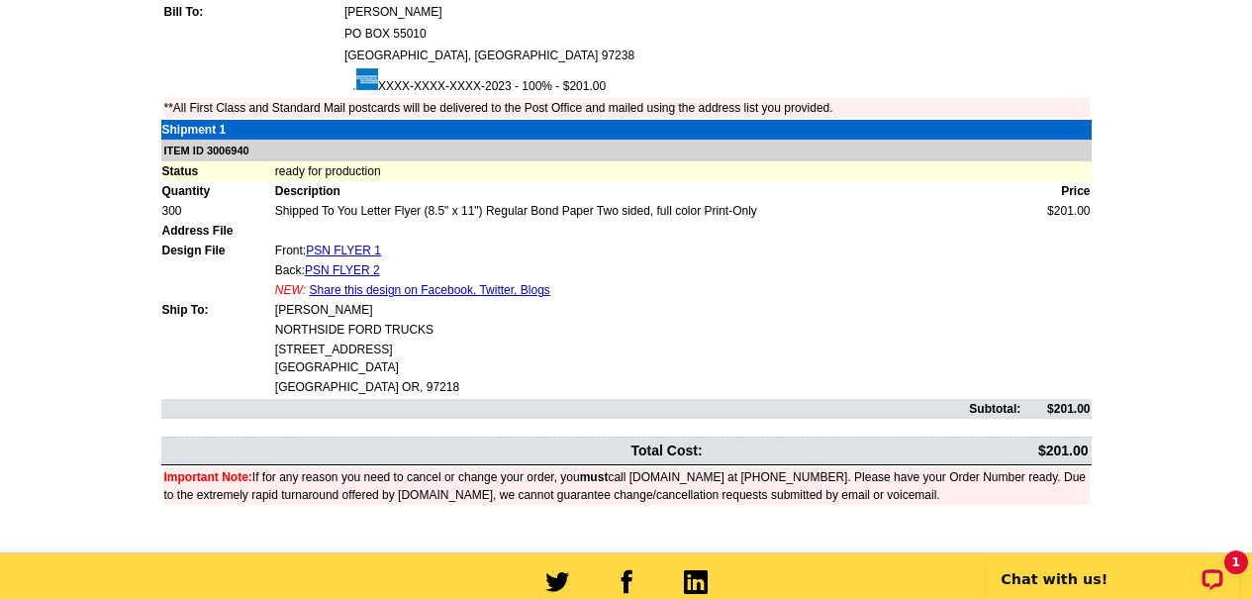
scroll to position [693, 0]
